Goal: Information Seeking & Learning: Find specific fact

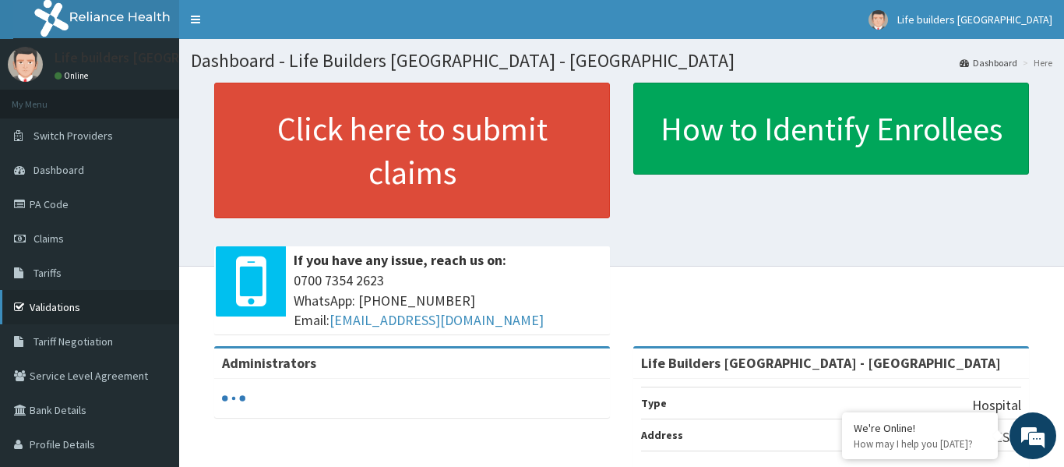
click at [66, 307] on link "Validations" at bounding box center [89, 307] width 179 height 34
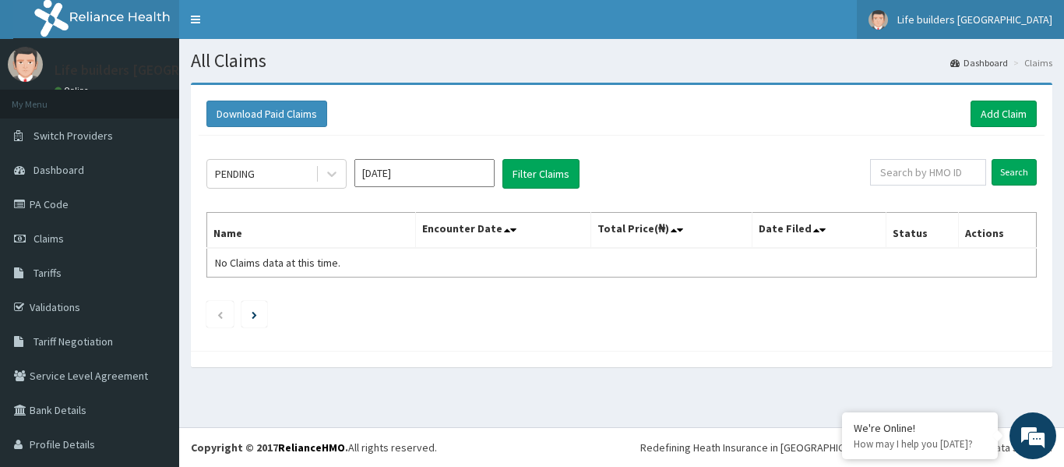
click at [970, 19] on span "Life builders [GEOGRAPHIC_DATA]" at bounding box center [974, 19] width 155 height 14
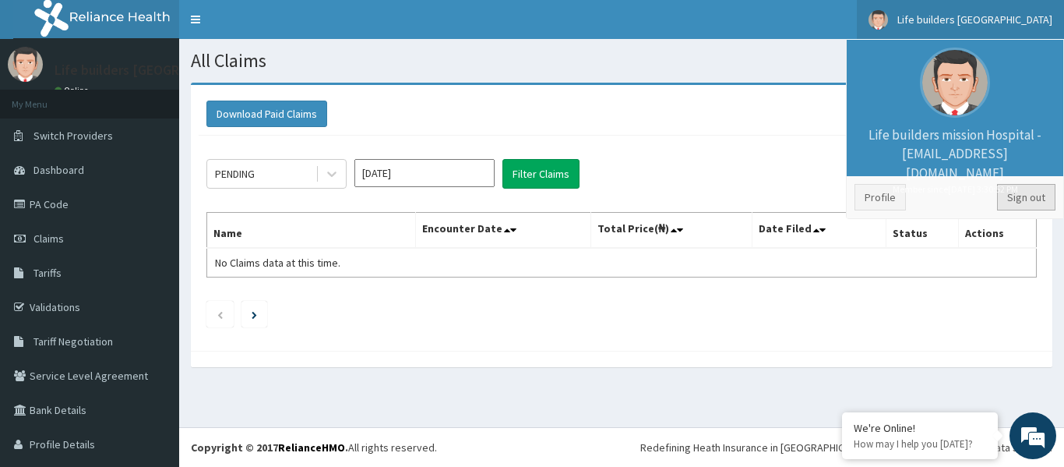
click at [1024, 200] on link "Sign out" at bounding box center [1026, 197] width 58 height 26
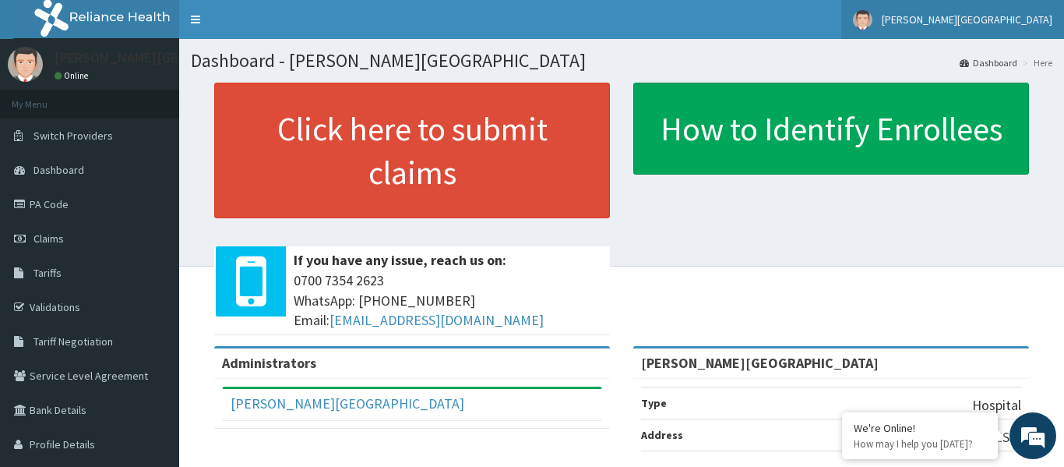
click at [988, 19] on span "Stevans Medical Centre" at bounding box center [967, 19] width 171 height 14
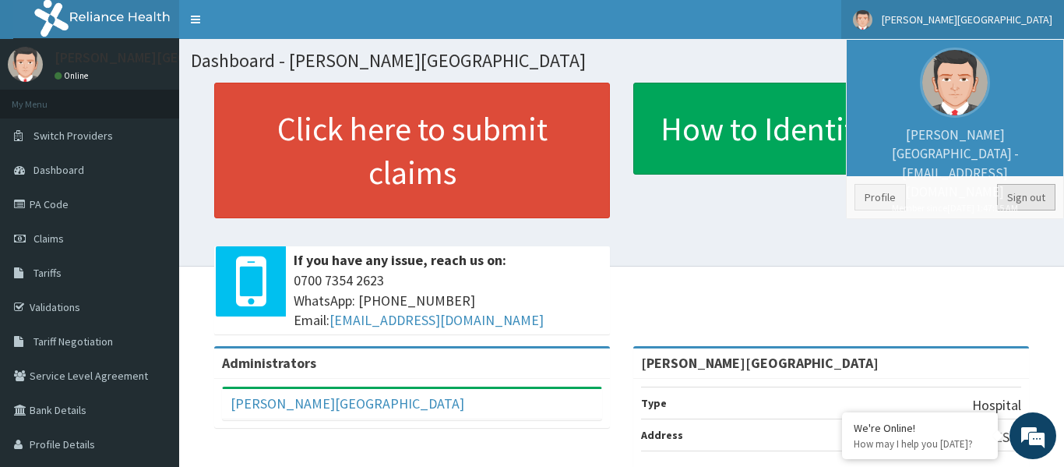
click at [1029, 196] on link "Sign out" at bounding box center [1026, 197] width 58 height 26
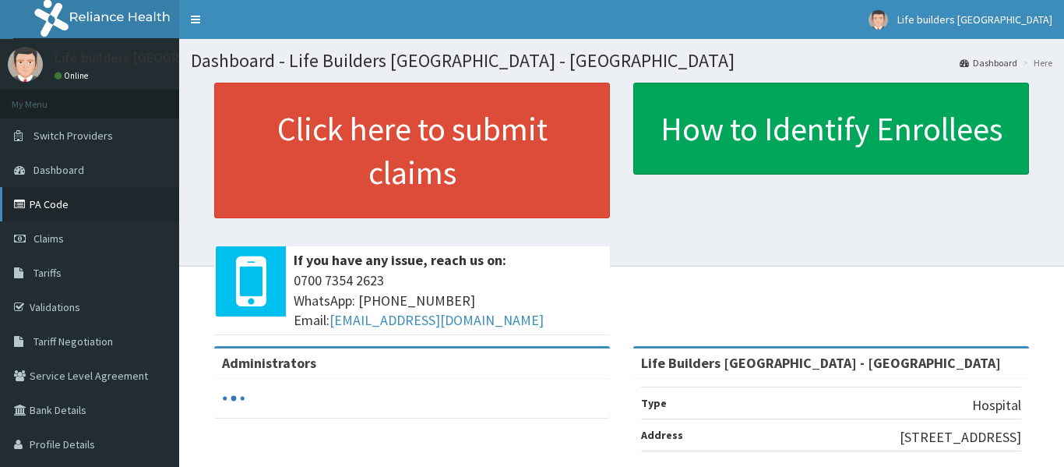
click at [52, 207] on link "PA Code" at bounding box center [89, 204] width 179 height 34
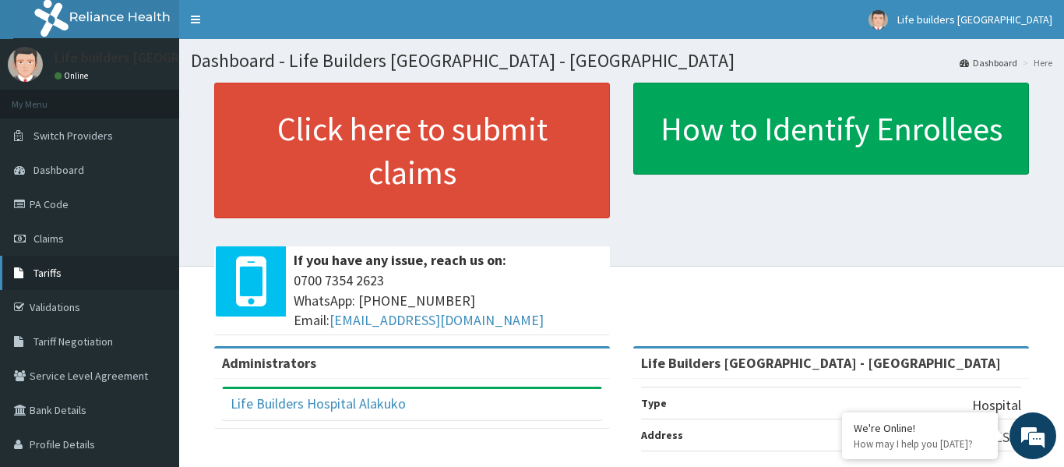
click at [56, 274] on span "Tariffs" at bounding box center [47, 273] width 28 height 14
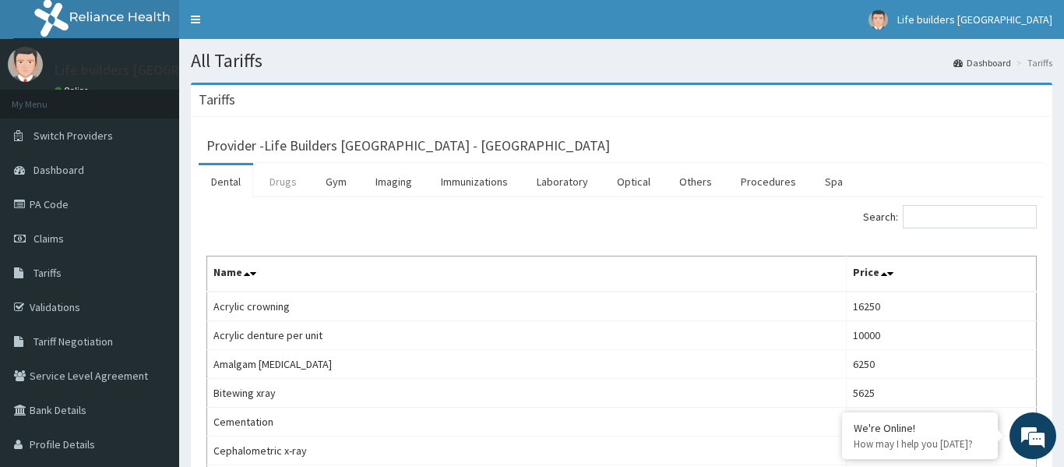
click at [285, 181] on link "Drugs" at bounding box center [283, 181] width 52 height 33
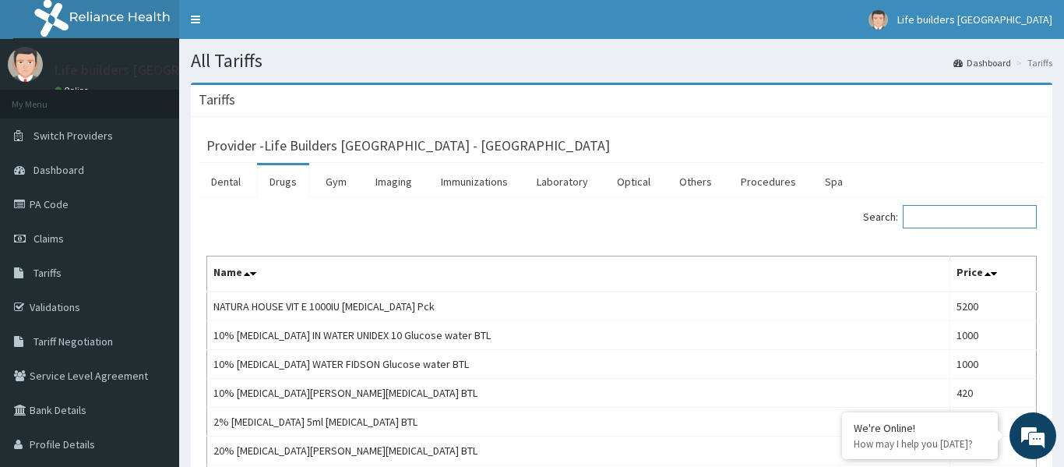
click at [942, 213] on input "Search:" at bounding box center [970, 216] width 134 height 23
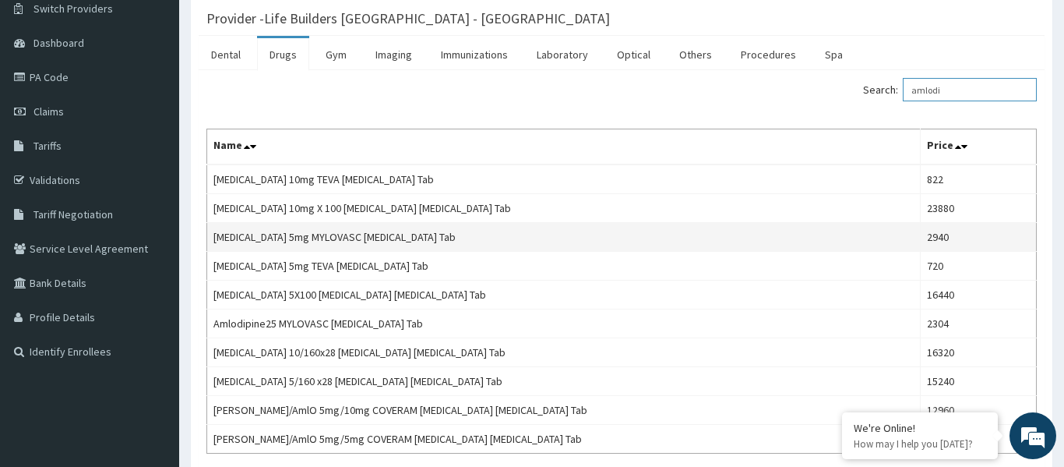
scroll to position [185, 0]
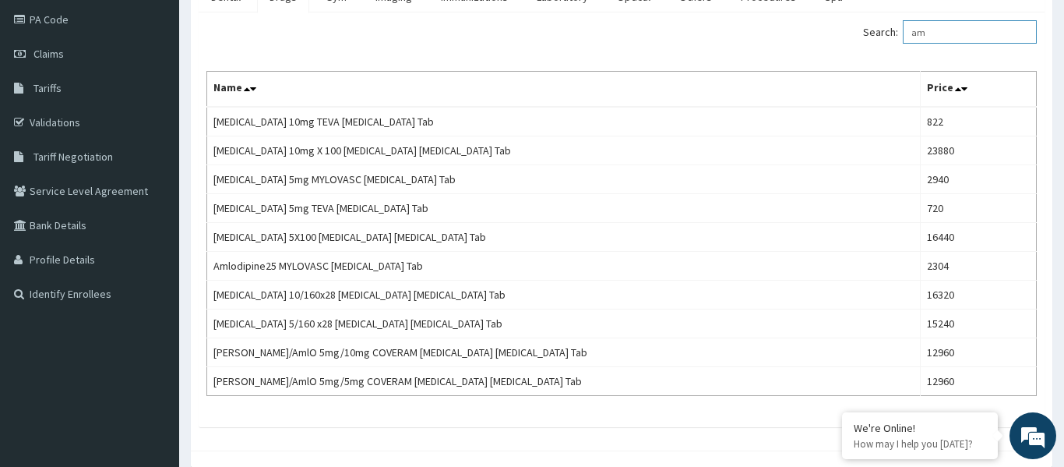
type input "a"
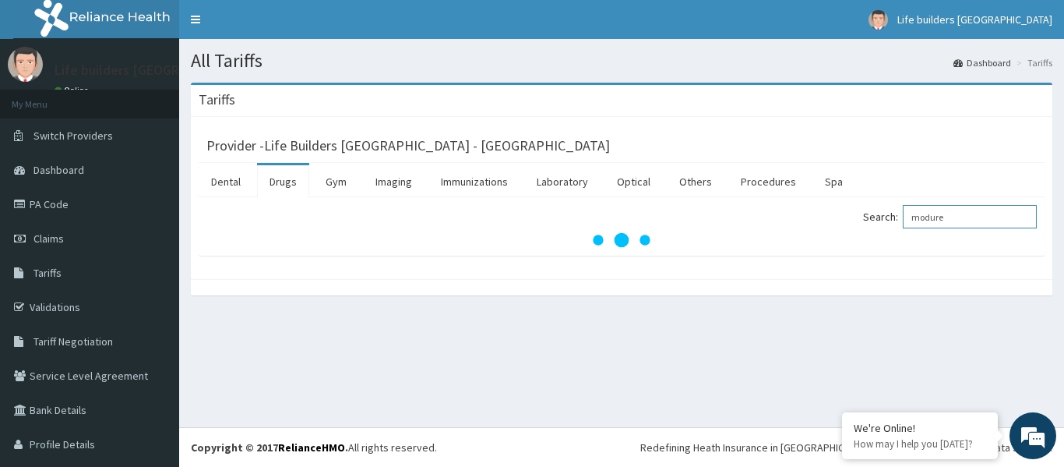
scroll to position [0, 0]
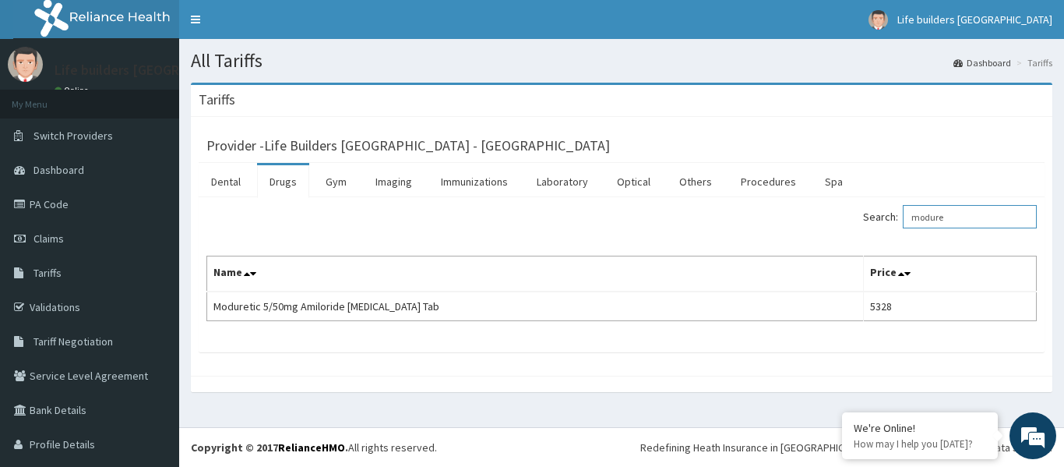
click at [966, 215] on input "modure" at bounding box center [970, 216] width 134 height 23
type input "m"
type input "lisin"
